Goal: Task Accomplishment & Management: Use online tool/utility

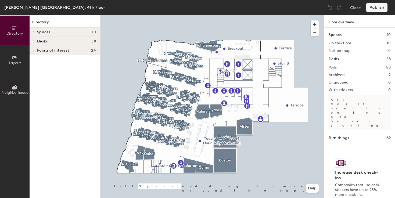
click at [35, 41] on icon at bounding box center [34, 41] width 2 height 3
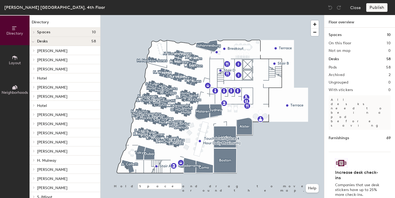
click at [59, 47] on p "[PERSON_NAME]" at bounding box center [66, 50] width 59 height 7
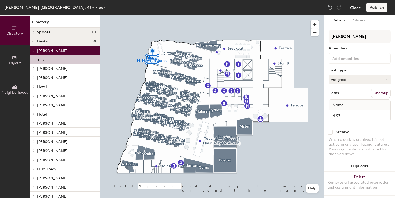
click at [352, 8] on button "Close" at bounding box center [355, 7] width 11 height 9
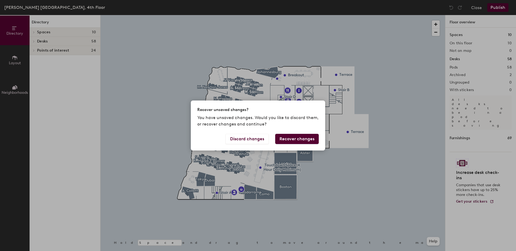
click at [293, 137] on button "Recover changes" at bounding box center [297, 139] width 44 height 10
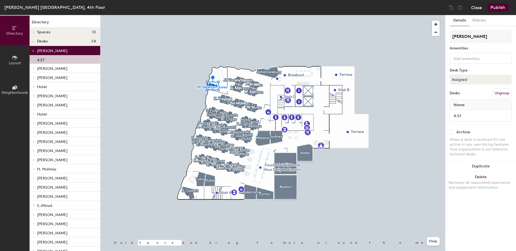
click at [477, 9] on button "Close" at bounding box center [476, 7] width 11 height 9
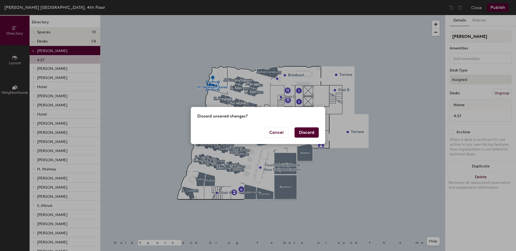
click at [312, 132] on button "Discard" at bounding box center [306, 132] width 24 height 10
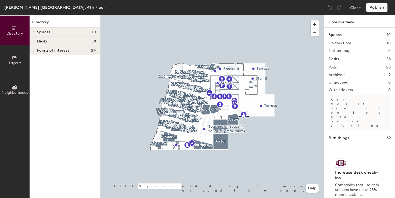
click at [47, 44] on div "Desks 58" at bounding box center [65, 41] width 71 height 9
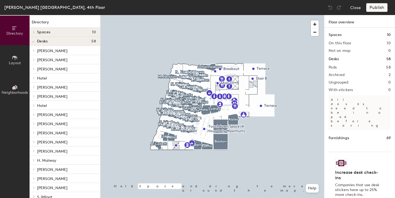
click at [47, 51] on span "[PERSON_NAME]" at bounding box center [52, 51] width 30 height 5
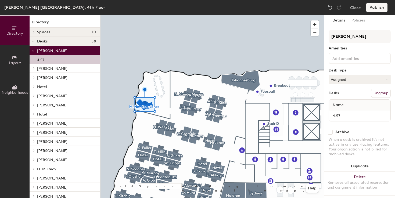
click at [50, 67] on span "[PERSON_NAME]" at bounding box center [52, 68] width 30 height 5
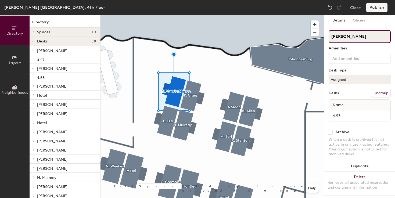
drag, startPoint x: 372, startPoint y: 36, endPoint x: 329, endPoint y: 35, distance: 43.3
click at [329, 35] on input "[PERSON_NAME]" at bounding box center [360, 36] width 62 height 13
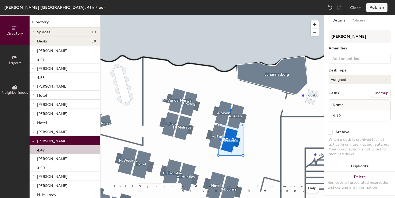
click at [47, 159] on span "[PERSON_NAME]" at bounding box center [52, 159] width 30 height 5
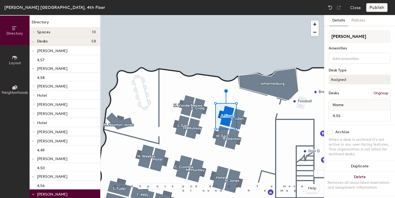
scroll to position [12, 0]
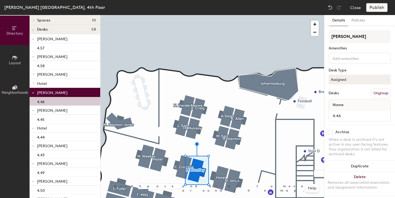
click at [236, 15] on div at bounding box center [212, 15] width 224 height 0
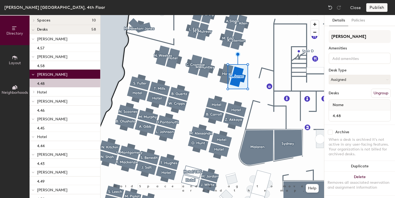
click at [139, 15] on div at bounding box center [212, 15] width 224 height 0
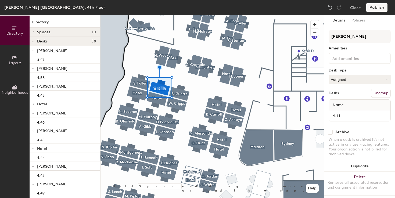
scroll to position [12, 0]
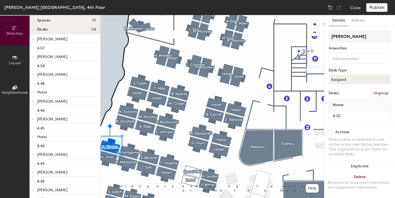
click at [129, 15] on div at bounding box center [212, 15] width 224 height 0
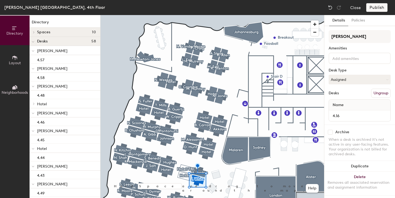
scroll to position [12, 0]
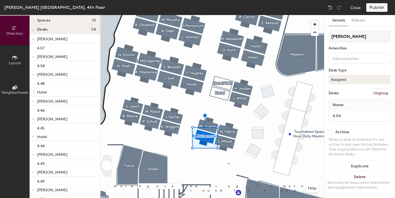
click at [228, 15] on div at bounding box center [212, 15] width 224 height 0
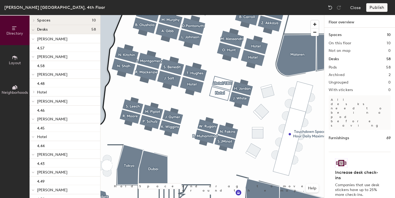
click at [380, 9] on div "Publish" at bounding box center [378, 7] width 24 height 9
click at [377, 6] on div "Publish" at bounding box center [378, 7] width 24 height 9
click at [377, 9] on div "Publish" at bounding box center [378, 7] width 24 height 9
click at [356, 8] on button "Close" at bounding box center [355, 7] width 11 height 9
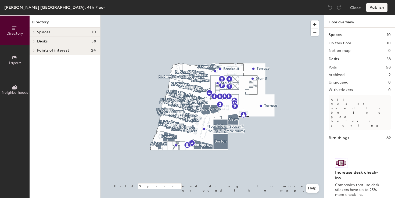
click at [58, 41] on h4 "Desks 58" at bounding box center [66, 41] width 59 height 4
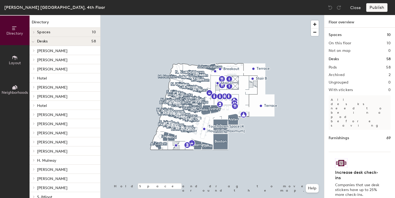
scroll to position [117, 0]
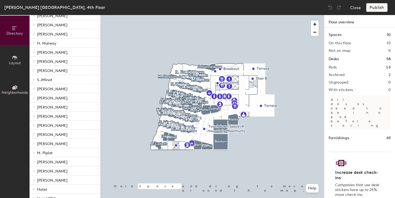
click at [44, 61] on span "[PERSON_NAME]" at bounding box center [52, 61] width 30 height 5
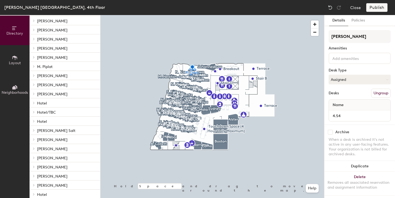
scroll to position [234, 0]
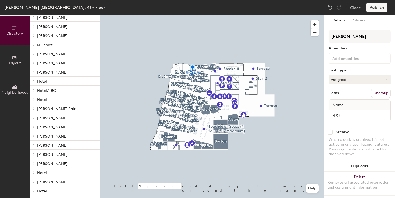
click at [48, 184] on span "[PERSON_NAME]" at bounding box center [52, 182] width 30 height 5
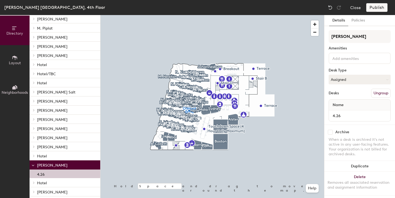
scroll to position [200, 0]
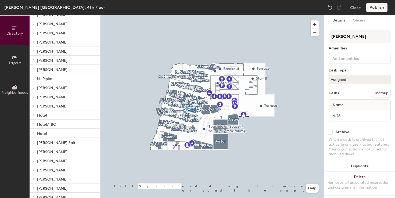
click at [54, 24] on span "[PERSON_NAME]" at bounding box center [52, 24] width 30 height 5
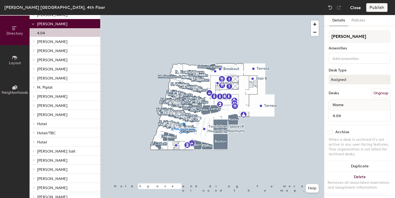
click at [355, 7] on button "Close" at bounding box center [355, 7] width 11 height 9
